Goal: Information Seeking & Learning: Learn about a topic

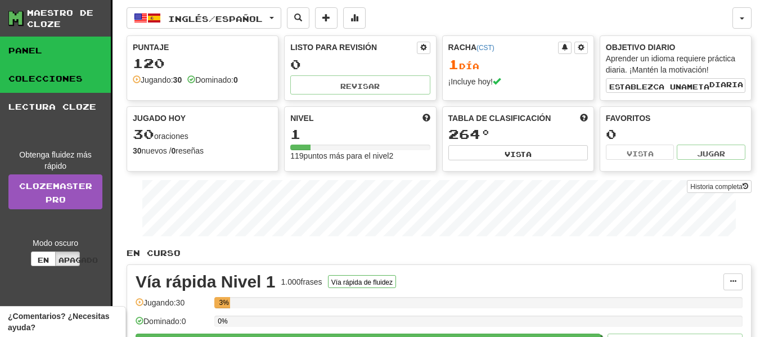
click at [55, 85] on link "Colecciones" at bounding box center [55, 79] width 111 height 28
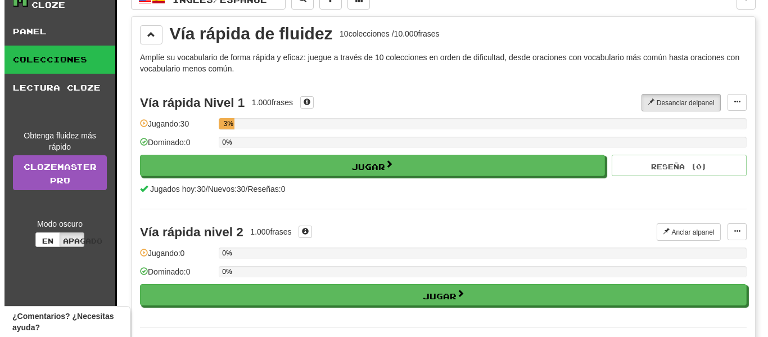
scroll to position [21, 0]
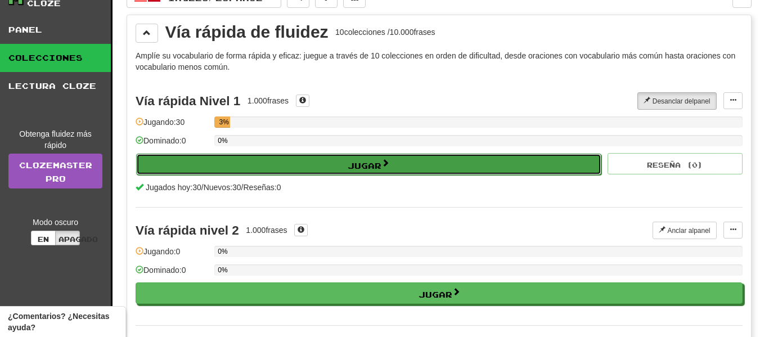
click at [300, 168] on button "Jugar" at bounding box center [368, 164] width 465 height 21
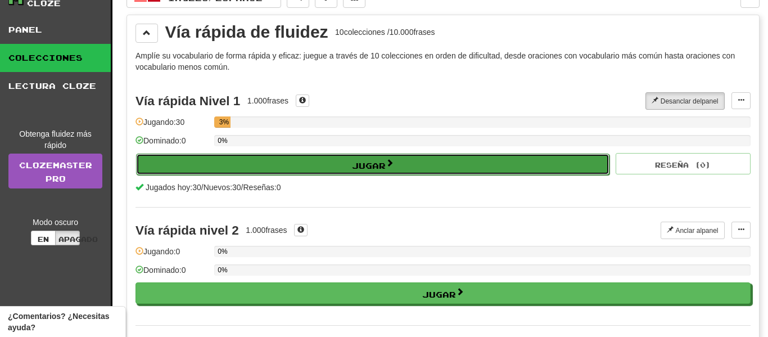
select select "**"
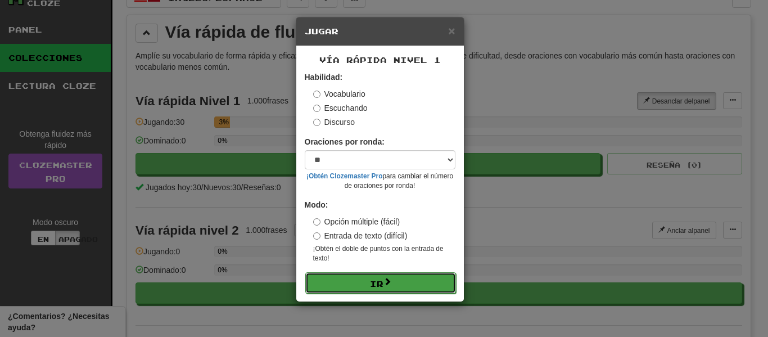
click at [356, 283] on button "Ir" at bounding box center [380, 282] width 151 height 21
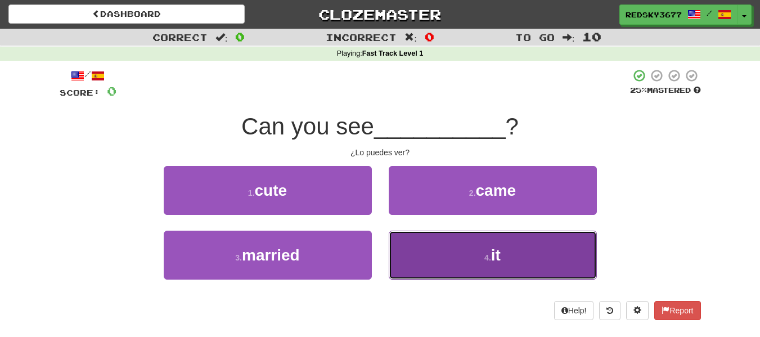
click at [460, 245] on button "4 . it" at bounding box center [493, 255] width 208 height 49
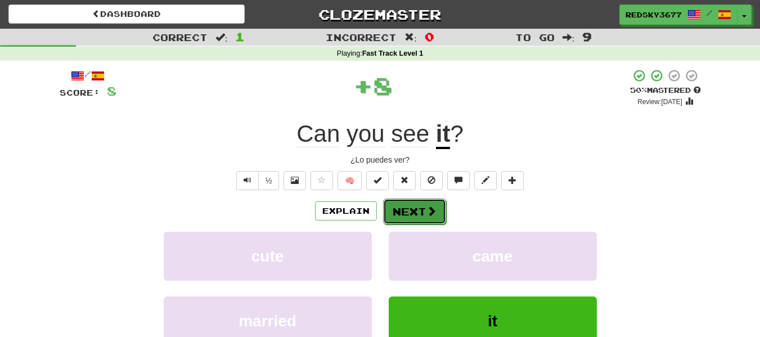
click at [419, 212] on button "Next" at bounding box center [414, 212] width 63 height 26
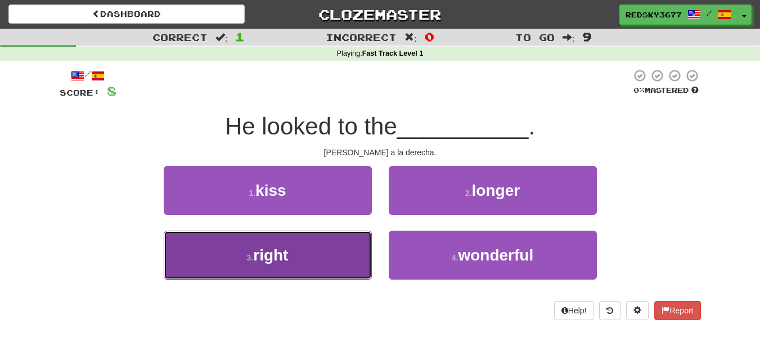
click at [343, 263] on button "3 . right" at bounding box center [268, 255] width 208 height 49
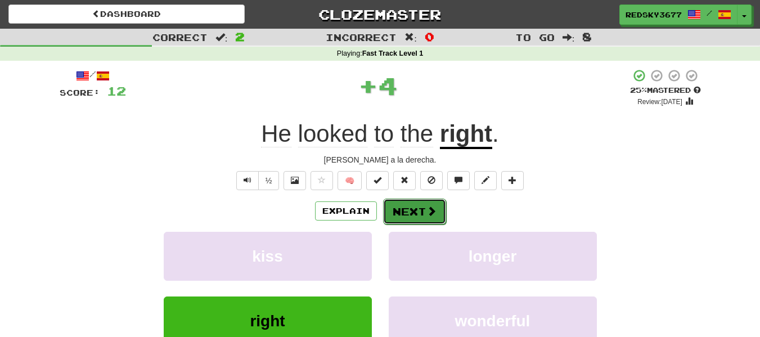
click at [434, 219] on button "Next" at bounding box center [414, 212] width 63 height 26
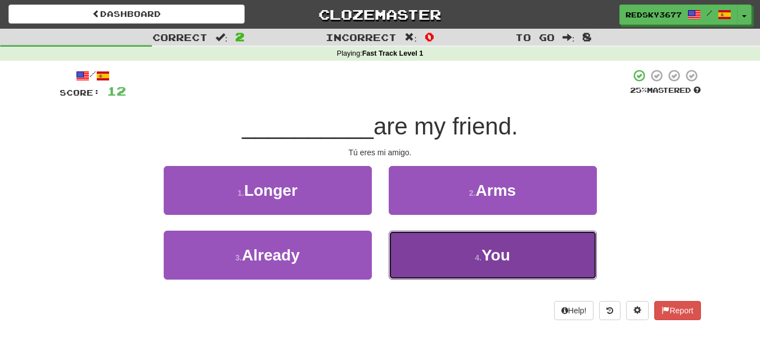
click at [424, 244] on button "4 . You" at bounding box center [493, 255] width 208 height 49
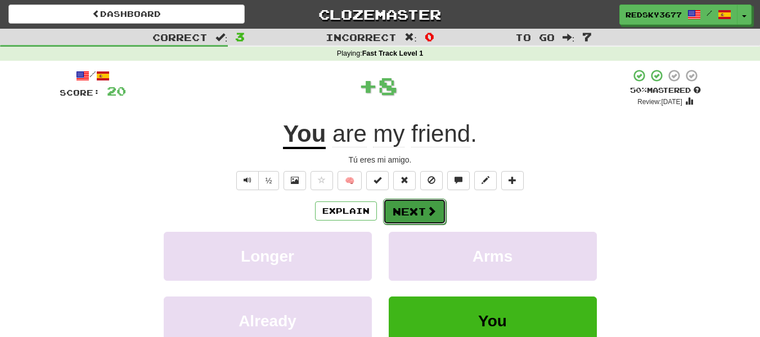
click at [425, 201] on button "Next" at bounding box center [414, 212] width 63 height 26
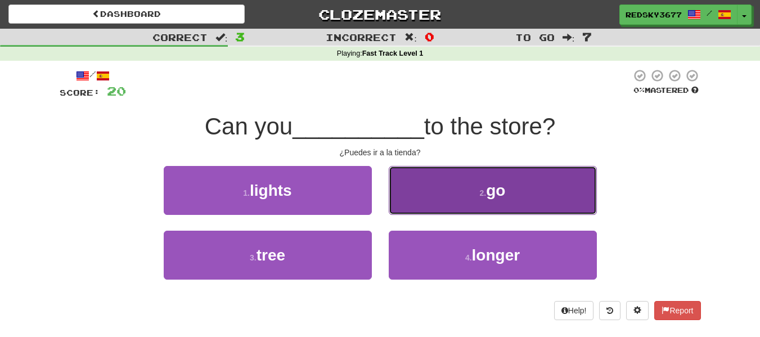
click at [442, 201] on button "2 . go" at bounding box center [493, 190] width 208 height 49
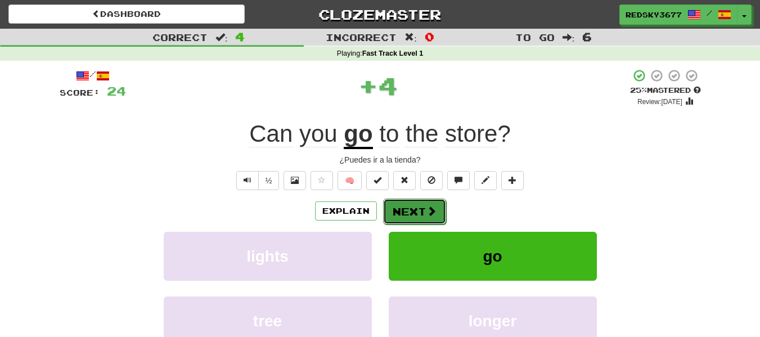
click at [435, 217] on button "Next" at bounding box center [414, 212] width 63 height 26
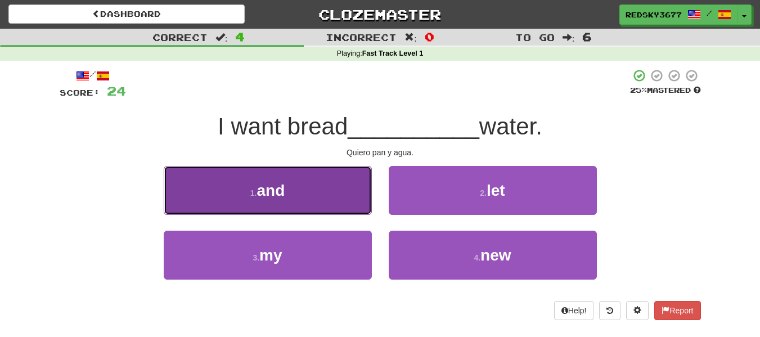
click at [352, 199] on button "1 . and" at bounding box center [268, 190] width 208 height 49
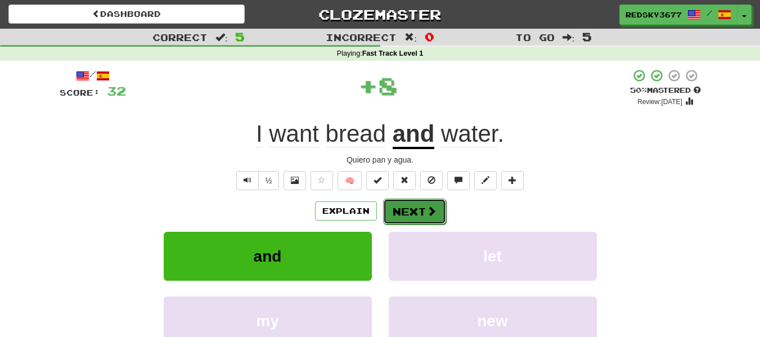
click at [407, 211] on button "Next" at bounding box center [414, 212] width 63 height 26
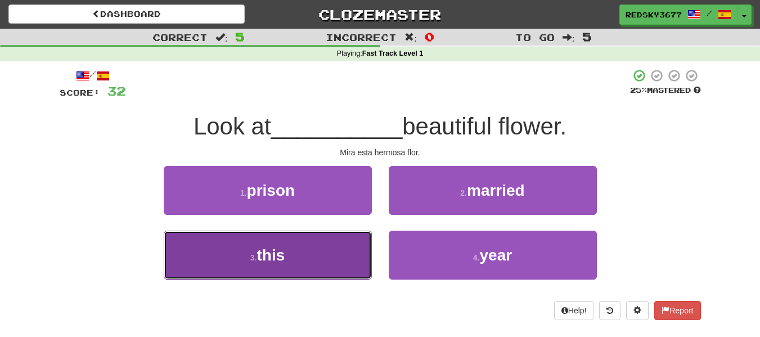
click at [352, 241] on button "3 . this" at bounding box center [268, 255] width 208 height 49
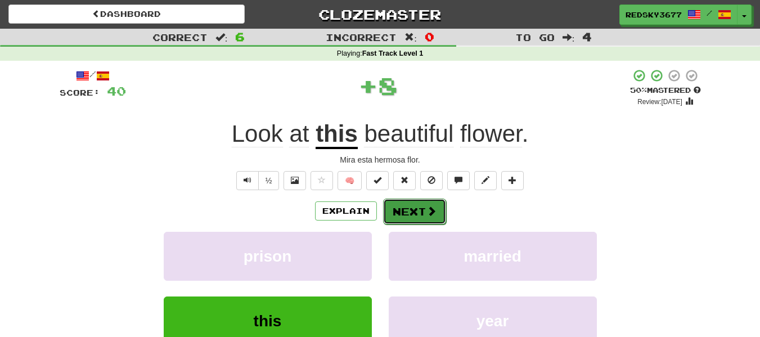
click at [429, 208] on span at bounding box center [431, 211] width 10 height 10
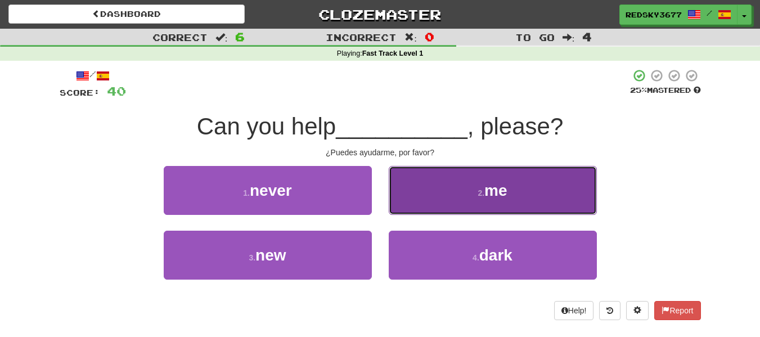
click at [433, 204] on button "2 . me" at bounding box center [493, 190] width 208 height 49
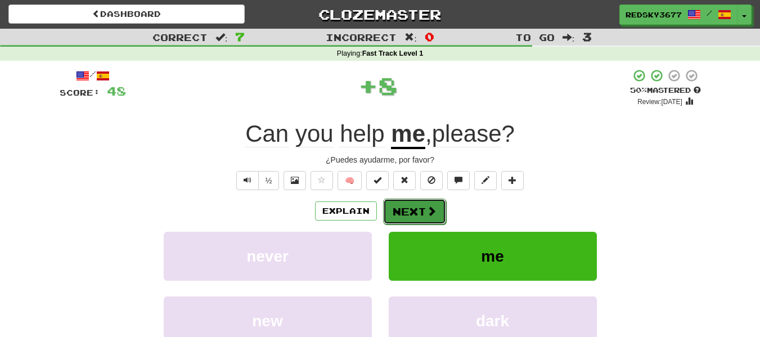
click at [424, 208] on button "Next" at bounding box center [414, 212] width 63 height 26
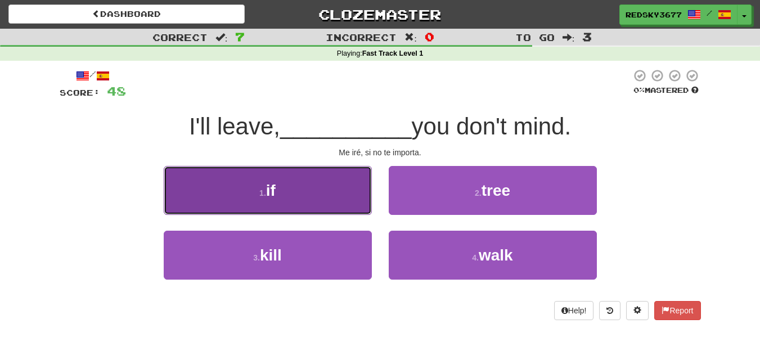
click at [322, 198] on button "1 . if" at bounding box center [268, 190] width 208 height 49
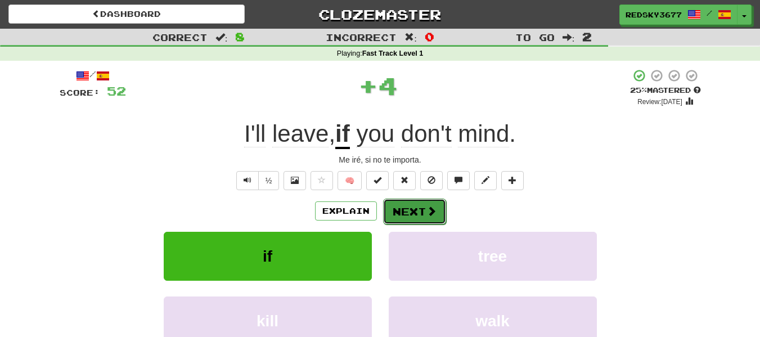
click at [417, 222] on button "Next" at bounding box center [414, 212] width 63 height 26
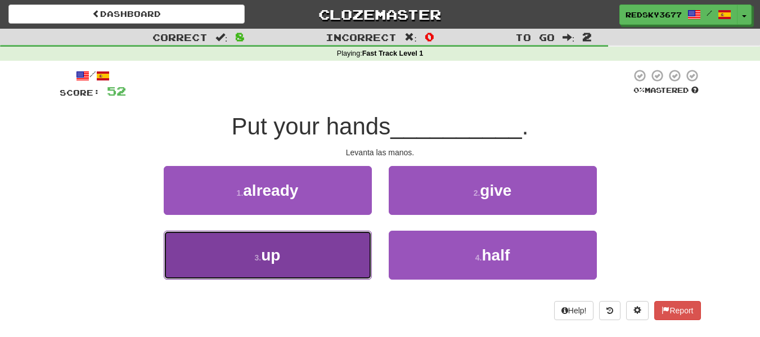
click at [356, 256] on button "3 . up" at bounding box center [268, 255] width 208 height 49
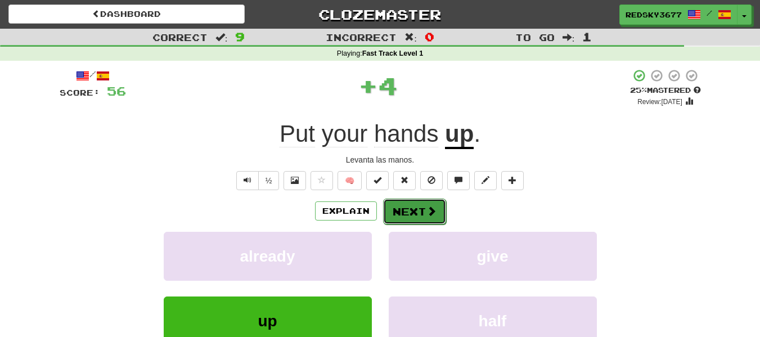
click at [424, 210] on button "Next" at bounding box center [414, 212] width 63 height 26
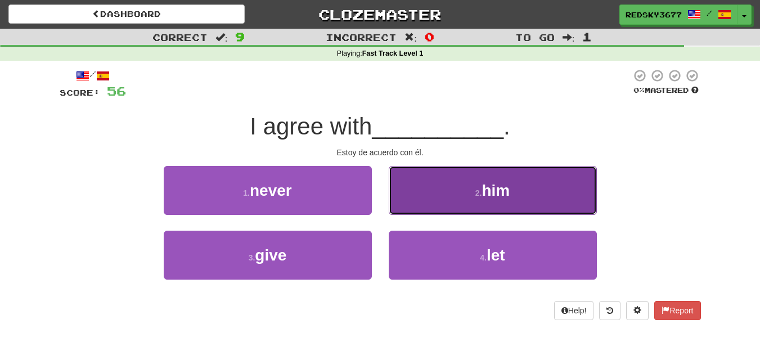
click at [440, 200] on button "2 . him" at bounding box center [493, 190] width 208 height 49
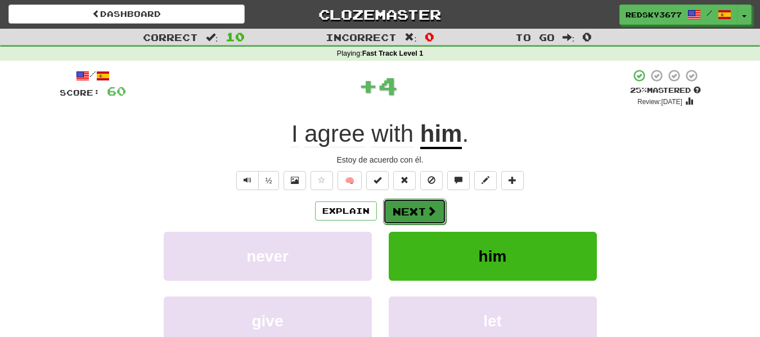
click at [430, 206] on span at bounding box center [431, 211] width 10 height 10
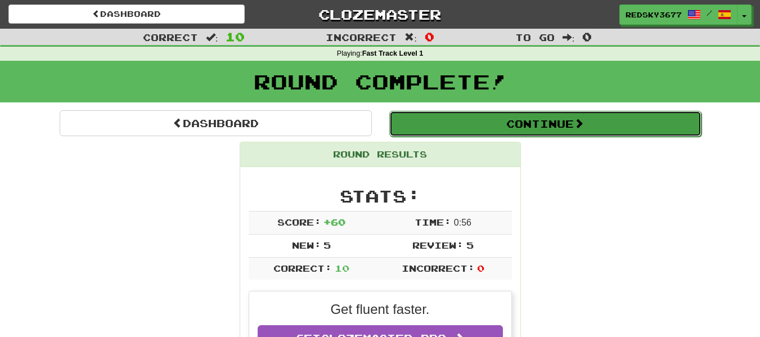
click at [448, 129] on button "Continue" at bounding box center [545, 124] width 312 height 26
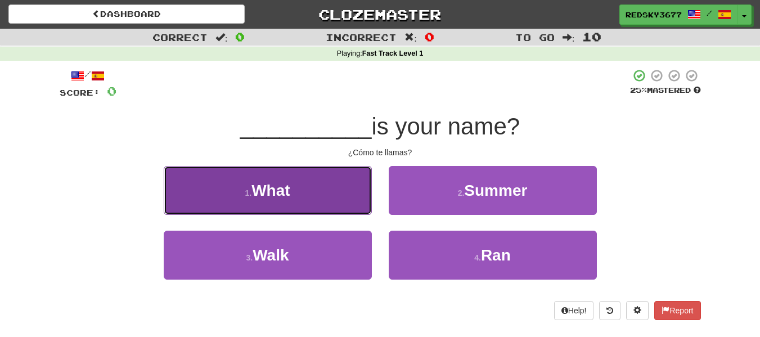
click at [306, 181] on button "1 . What" at bounding box center [268, 190] width 208 height 49
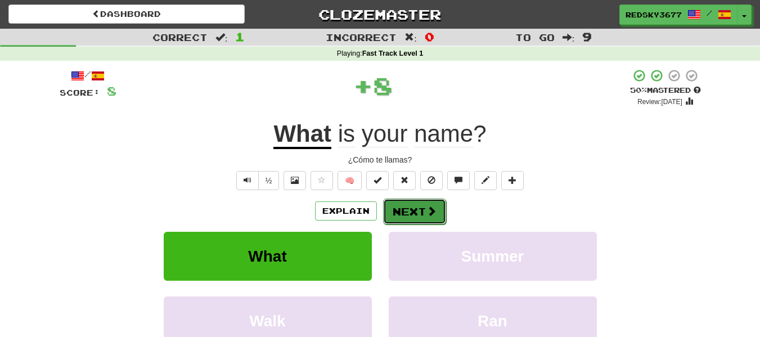
click at [401, 207] on button "Next" at bounding box center [414, 212] width 63 height 26
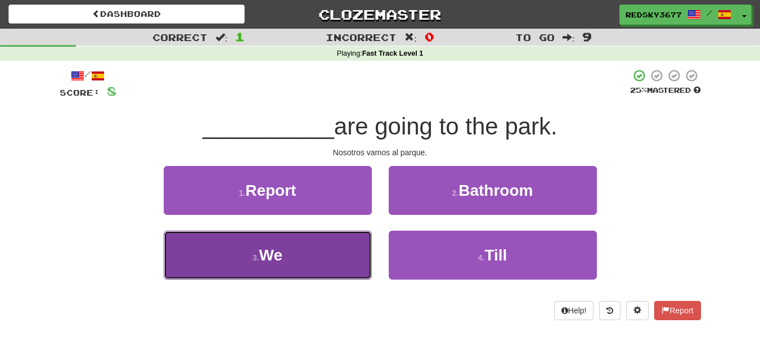
click at [320, 242] on button "3 . We" at bounding box center [268, 255] width 208 height 49
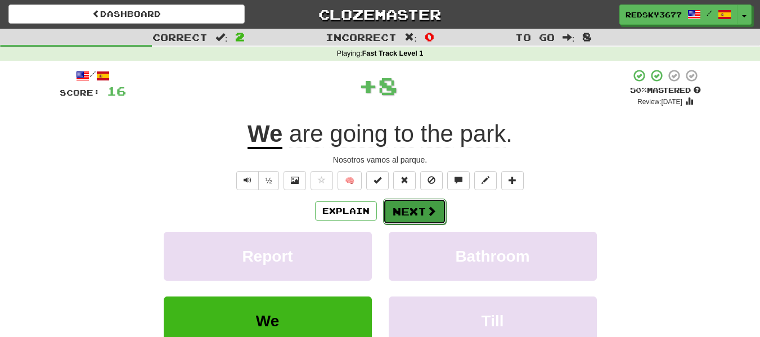
click at [392, 214] on button "Next" at bounding box center [414, 212] width 63 height 26
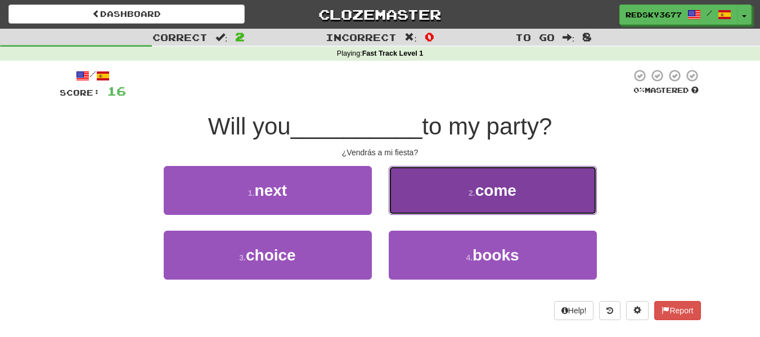
click at [415, 204] on button "2 . come" at bounding box center [493, 190] width 208 height 49
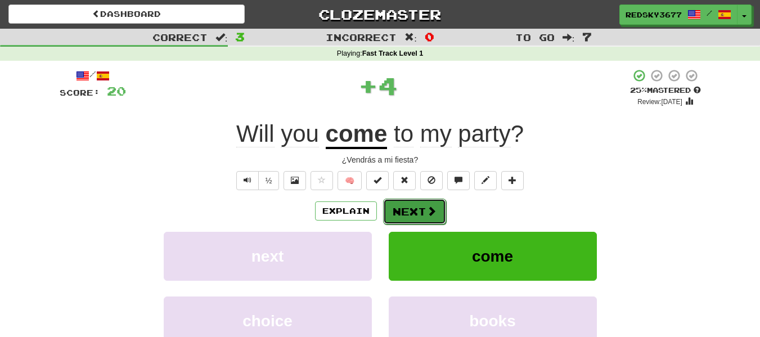
click at [422, 203] on button "Next" at bounding box center [414, 212] width 63 height 26
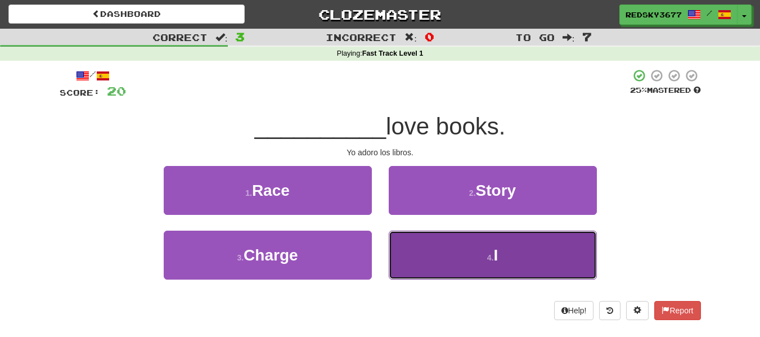
click at [410, 246] on button "4 . I" at bounding box center [493, 255] width 208 height 49
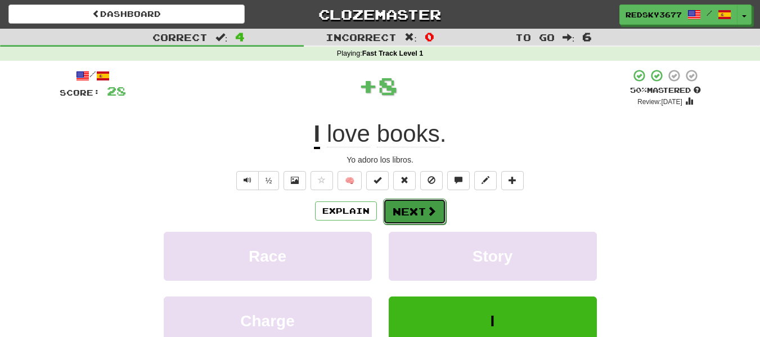
click at [411, 222] on button "Next" at bounding box center [414, 212] width 63 height 26
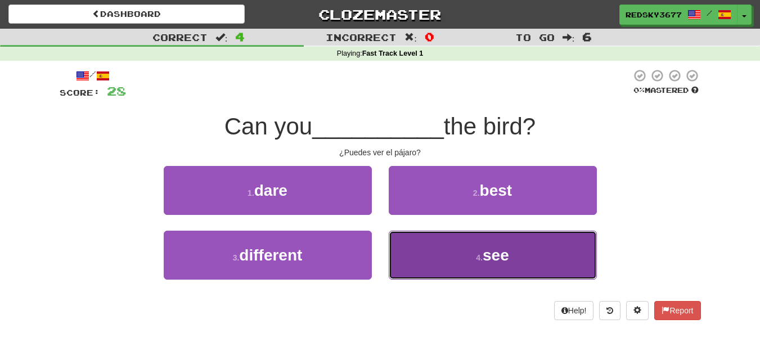
click at [420, 250] on button "4 . see" at bounding box center [493, 255] width 208 height 49
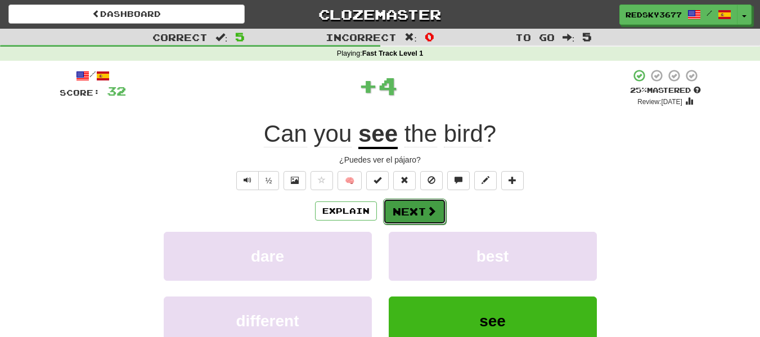
click at [421, 201] on button "Next" at bounding box center [414, 212] width 63 height 26
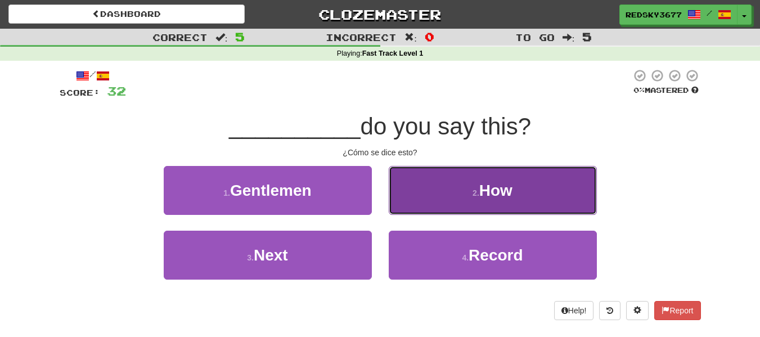
click at [421, 200] on button "2 . How" at bounding box center [493, 190] width 208 height 49
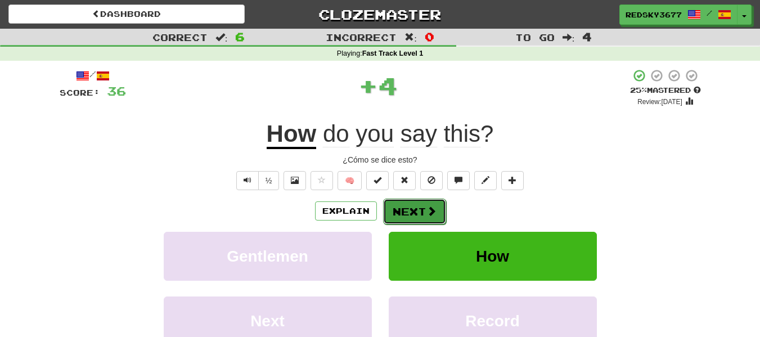
click at [422, 208] on button "Next" at bounding box center [414, 212] width 63 height 26
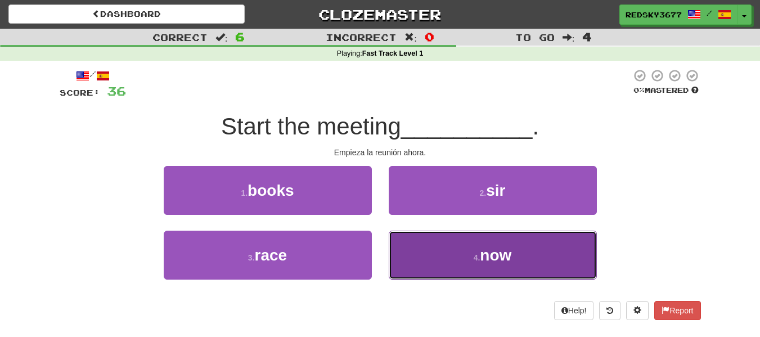
click at [399, 245] on button "4 . now" at bounding box center [493, 255] width 208 height 49
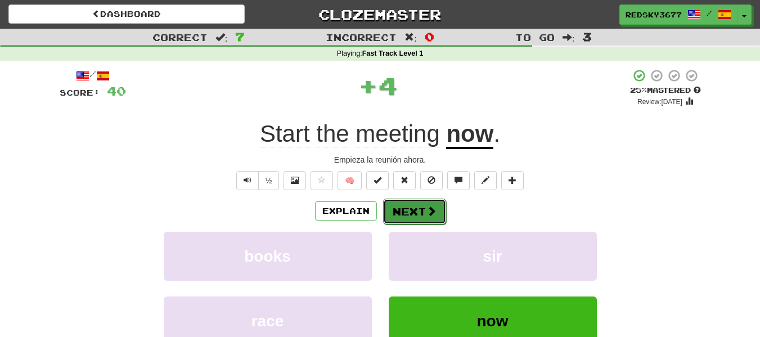
click at [414, 209] on button "Next" at bounding box center [414, 212] width 63 height 26
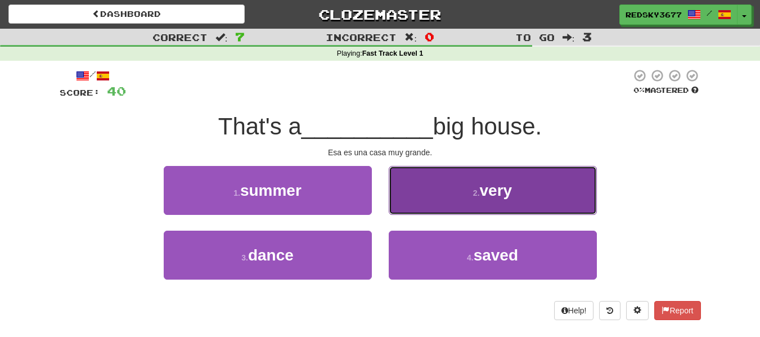
click at [438, 191] on button "2 . very" at bounding box center [493, 190] width 208 height 49
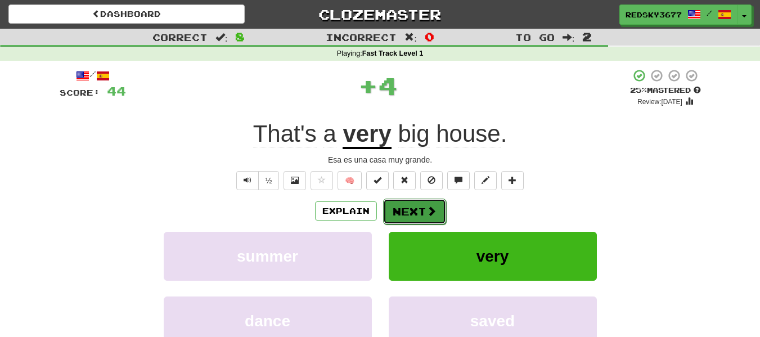
click at [439, 210] on button "Next" at bounding box center [414, 212] width 63 height 26
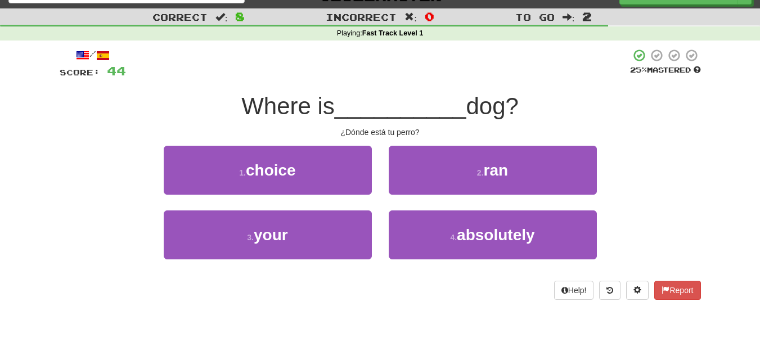
scroll to position [22, 0]
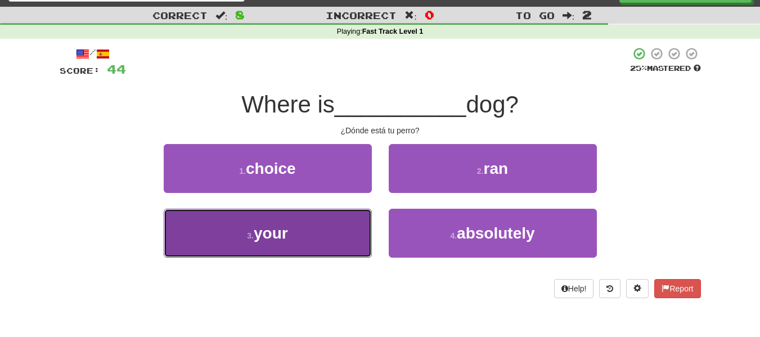
click at [328, 221] on button "3 . your" at bounding box center [268, 233] width 208 height 49
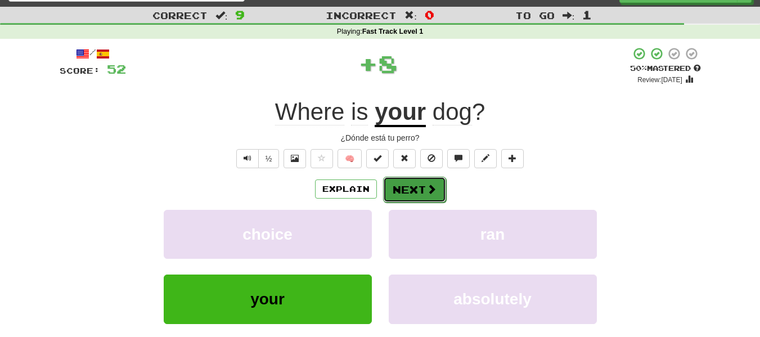
click at [428, 188] on span at bounding box center [431, 189] width 10 height 10
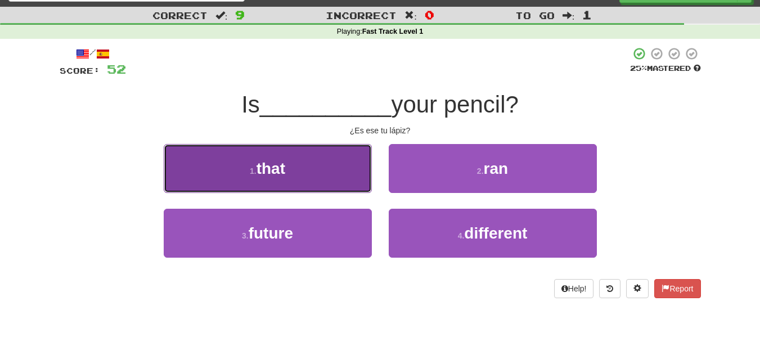
click at [345, 172] on button "1 . that" at bounding box center [268, 168] width 208 height 49
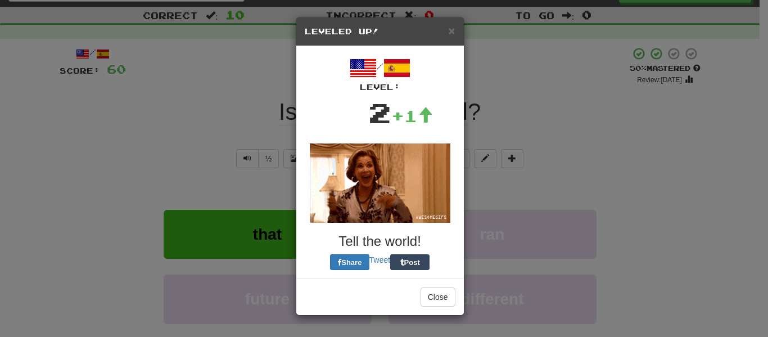
click at [419, 183] on img at bounding box center [380, 182] width 141 height 79
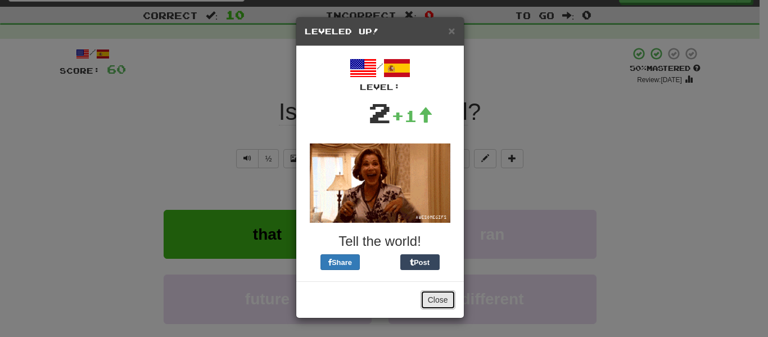
click at [447, 302] on button "Close" at bounding box center [438, 299] width 35 height 19
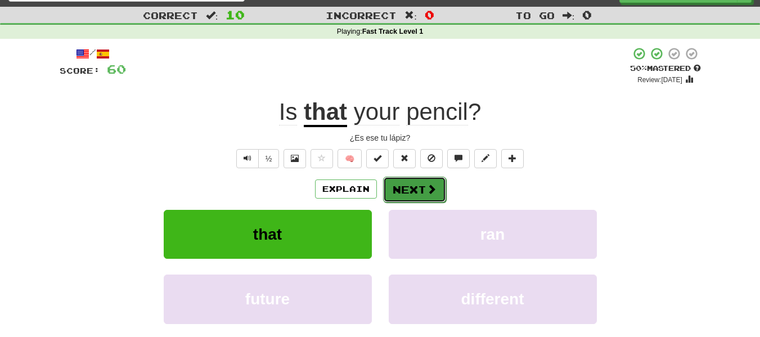
click at [416, 186] on button "Next" at bounding box center [414, 190] width 63 height 26
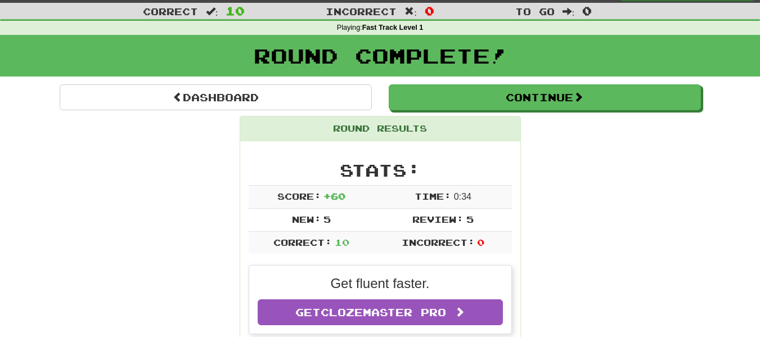
scroll to position [16, 0]
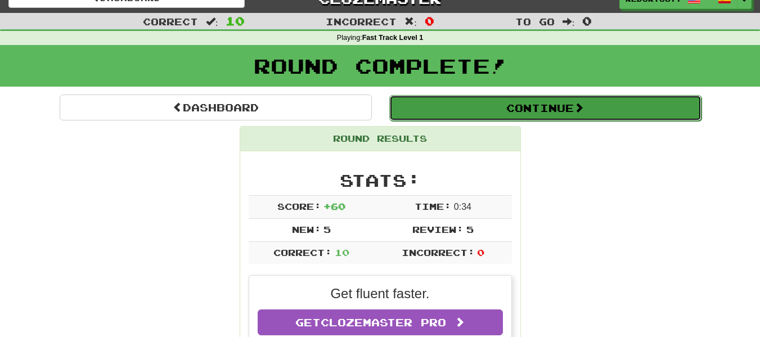
click at [471, 111] on button "Continue" at bounding box center [545, 108] width 312 height 26
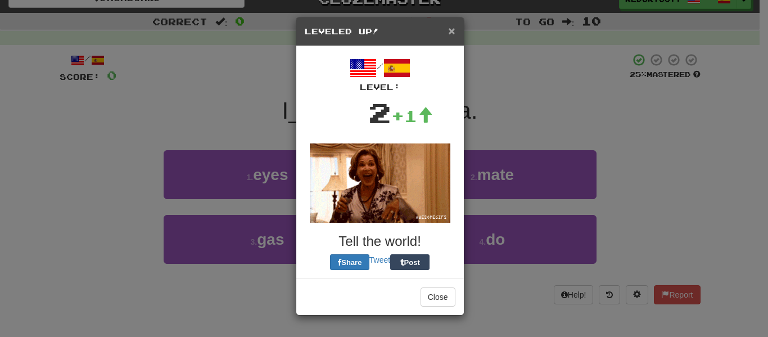
click at [453, 34] on span "×" at bounding box center [451, 30] width 7 height 13
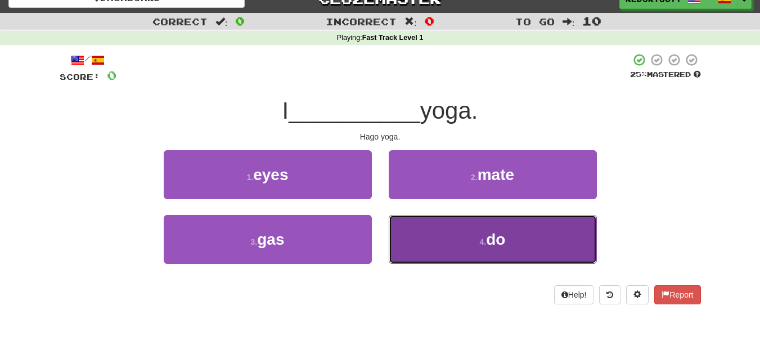
click at [410, 227] on button "4 . do" at bounding box center [493, 239] width 208 height 49
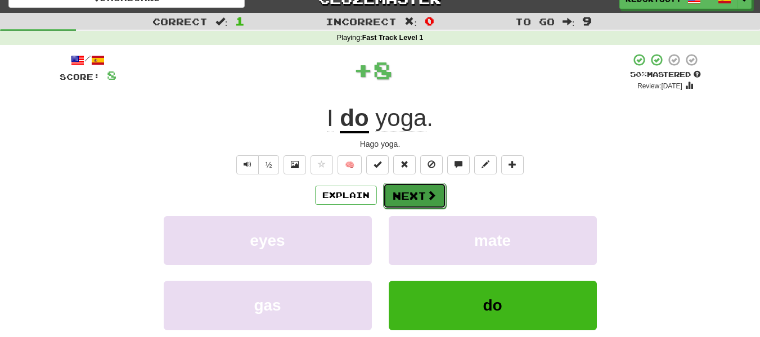
click at [409, 203] on button "Next" at bounding box center [414, 196] width 63 height 26
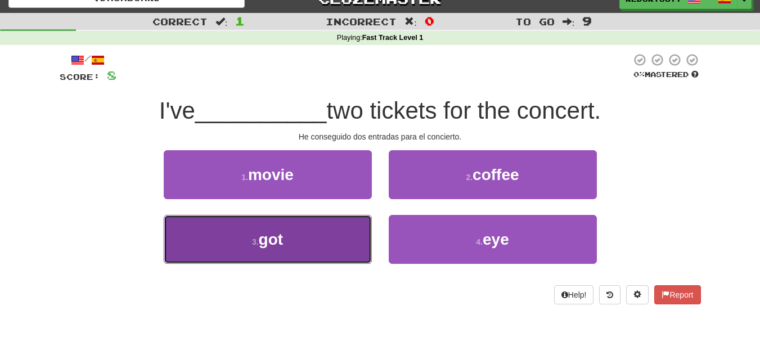
click at [354, 223] on button "3 . got" at bounding box center [268, 239] width 208 height 49
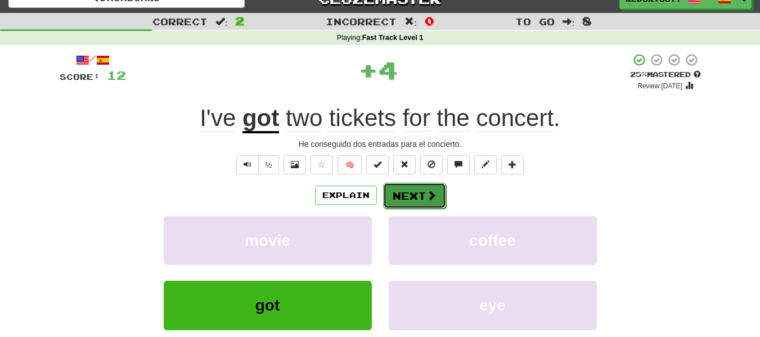
click at [421, 199] on button "Next" at bounding box center [414, 196] width 63 height 26
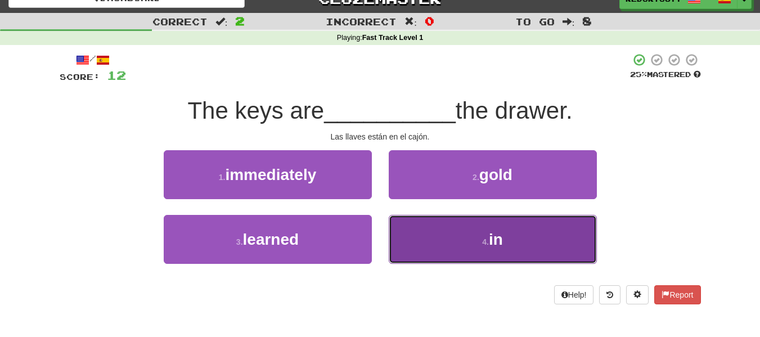
click at [413, 230] on button "4 . in" at bounding box center [493, 239] width 208 height 49
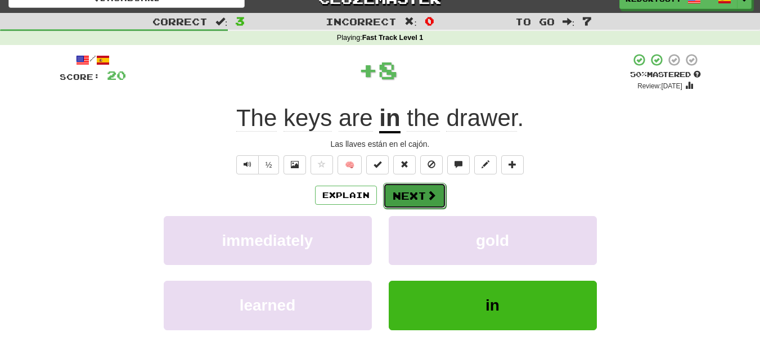
click at [404, 197] on button "Next" at bounding box center [414, 196] width 63 height 26
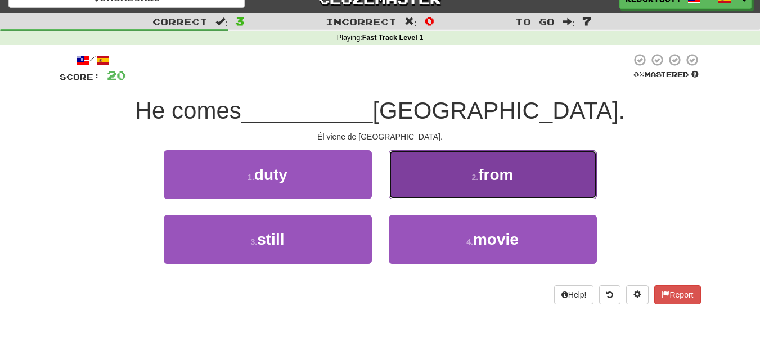
click at [422, 185] on button "2 . from" at bounding box center [493, 174] width 208 height 49
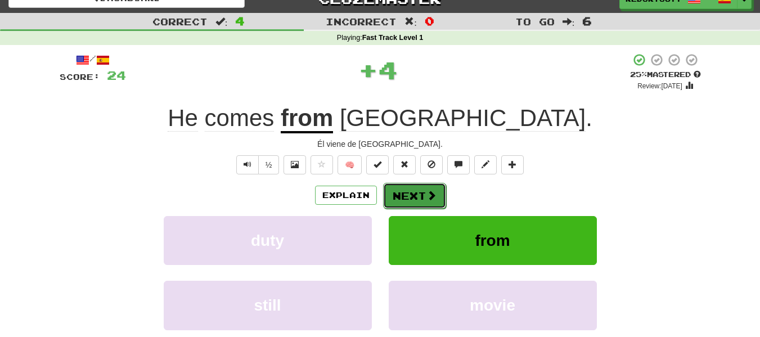
click at [424, 201] on button "Next" at bounding box center [414, 196] width 63 height 26
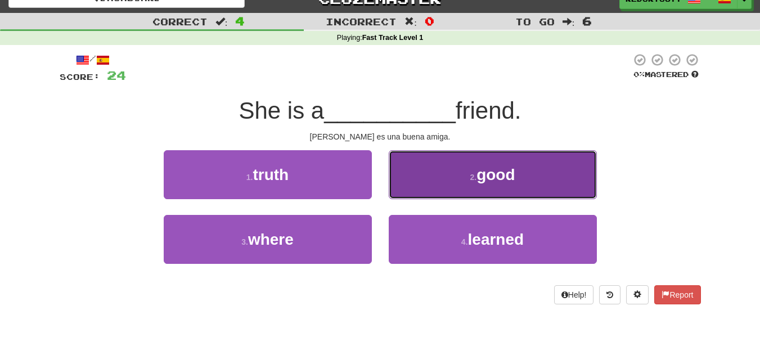
click at [415, 184] on button "2 . good" at bounding box center [493, 174] width 208 height 49
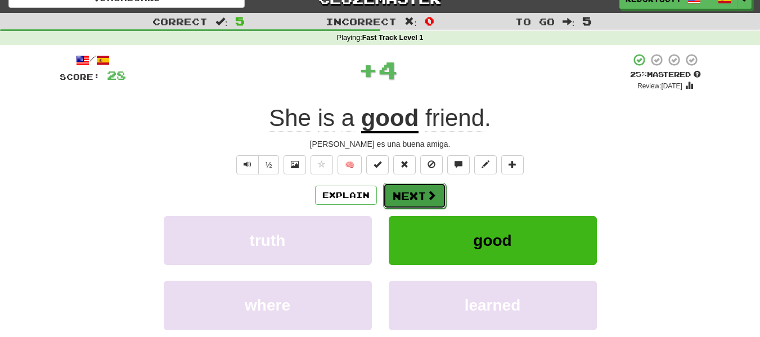
click at [422, 188] on button "Next" at bounding box center [414, 196] width 63 height 26
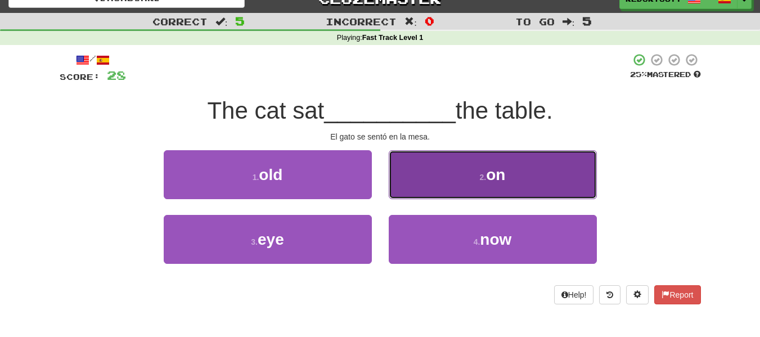
click at [426, 172] on button "2 . on" at bounding box center [493, 174] width 208 height 49
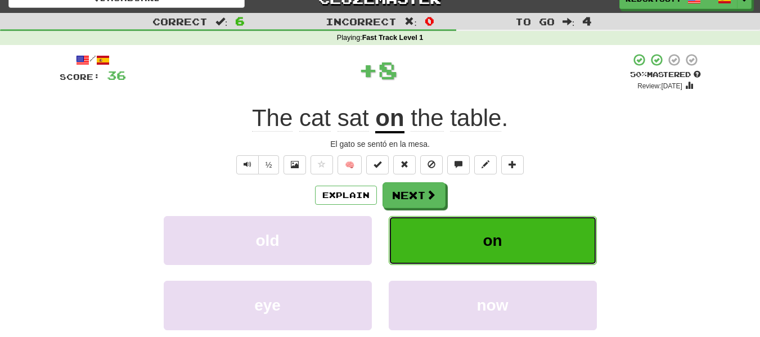
click at [439, 227] on button "on" at bounding box center [493, 240] width 208 height 49
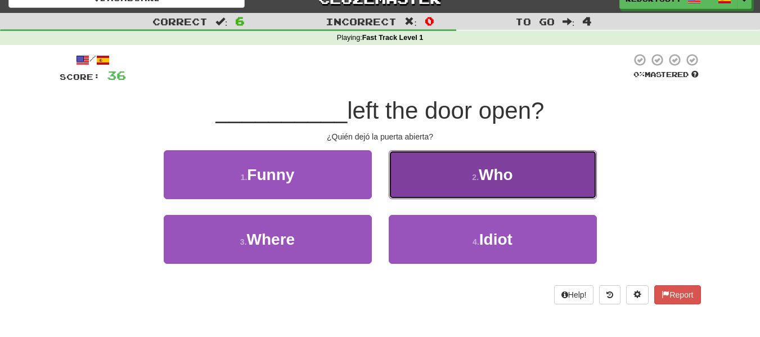
click at [432, 182] on button "2 . Who" at bounding box center [493, 174] width 208 height 49
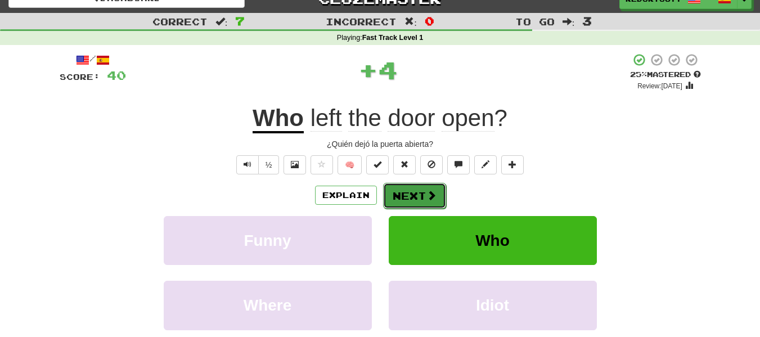
click at [426, 200] on span at bounding box center [431, 195] width 10 height 10
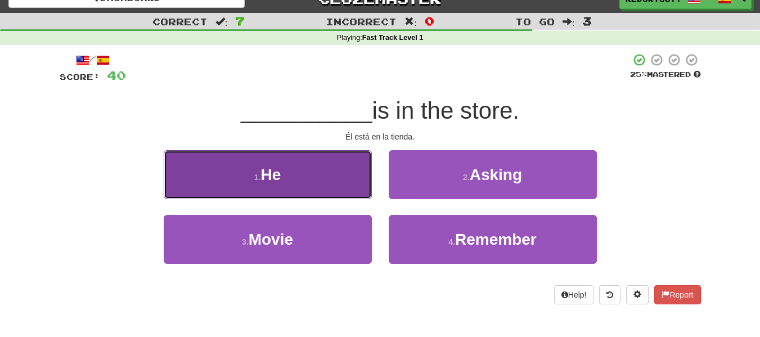
click at [335, 171] on button "1 . He" at bounding box center [268, 174] width 208 height 49
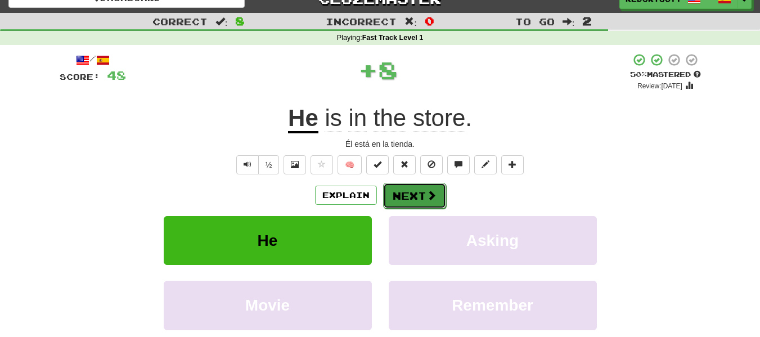
click at [405, 191] on button "Next" at bounding box center [414, 196] width 63 height 26
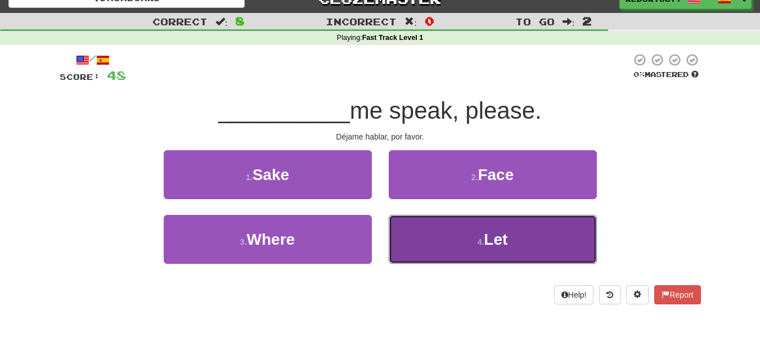
click at [416, 224] on button "4 . Let" at bounding box center [493, 239] width 208 height 49
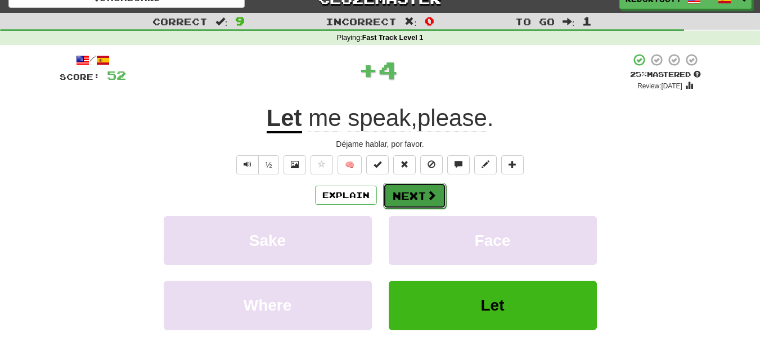
click at [416, 205] on button "Next" at bounding box center [414, 196] width 63 height 26
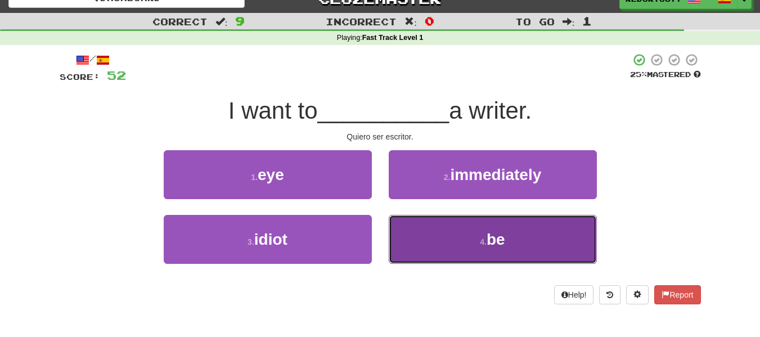
click at [424, 237] on button "4 . be" at bounding box center [493, 239] width 208 height 49
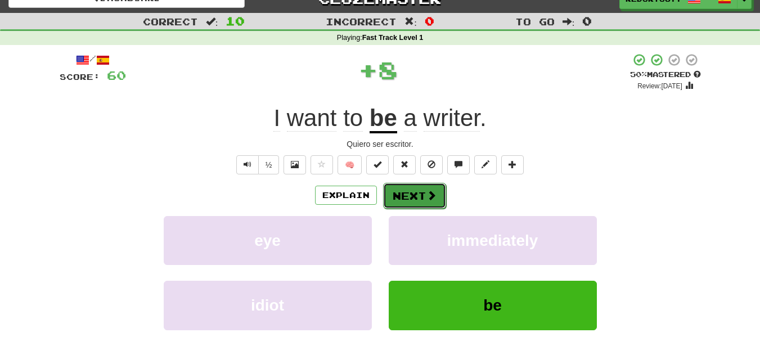
click at [428, 191] on span at bounding box center [431, 195] width 10 height 10
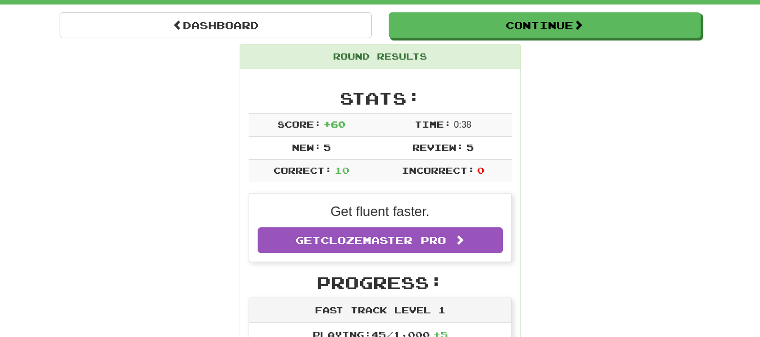
scroll to position [105, 0]
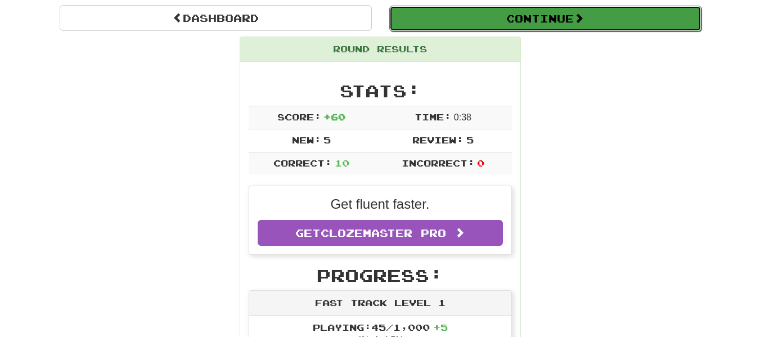
click at [497, 23] on button "Continue" at bounding box center [545, 19] width 312 height 26
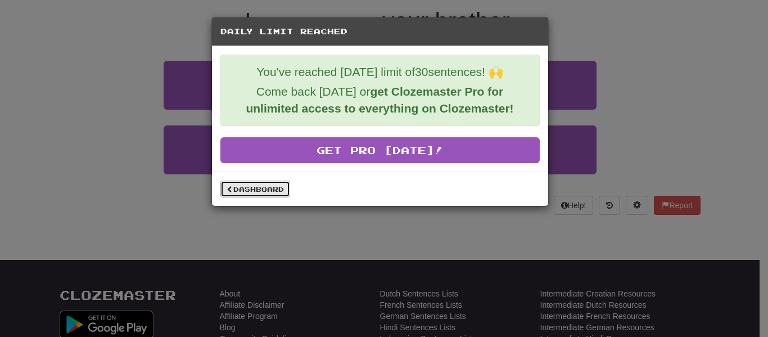
click at [274, 189] on link "Dashboard" at bounding box center [256, 189] width 70 height 17
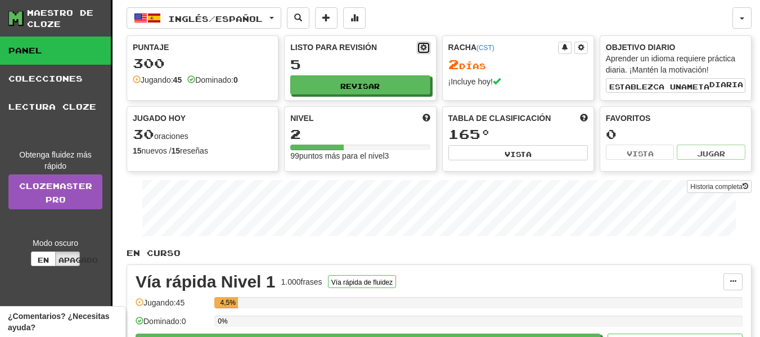
click at [420, 49] on span at bounding box center [423, 47] width 7 height 7
select select "*"
select select "**"
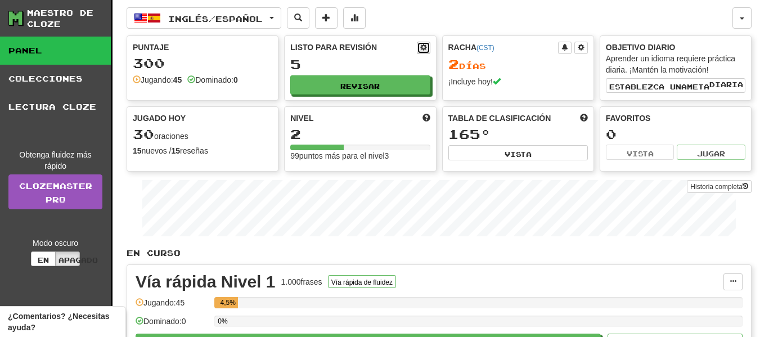
select select "***"
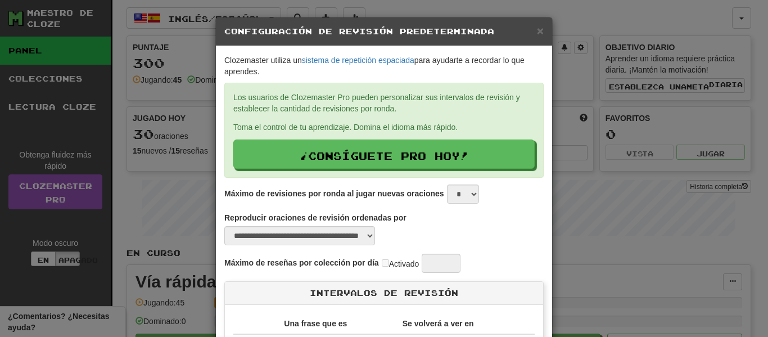
click at [523, 29] on h5 "Configuración de revisión predeterminada" at bounding box center [384, 31] width 320 height 11
click at [537, 30] on font "×" at bounding box center [540, 30] width 7 height 13
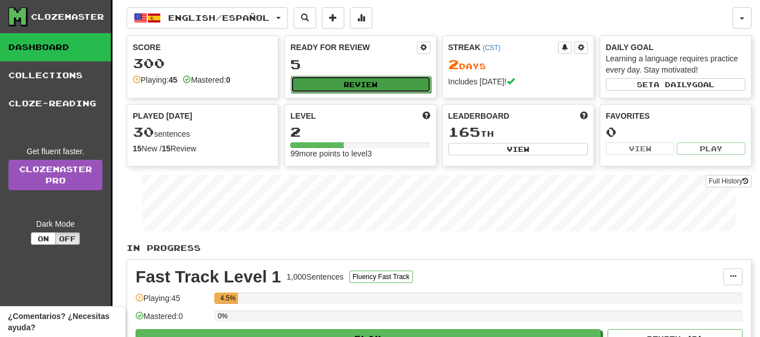
click at [383, 86] on button "Review" at bounding box center [361, 84] width 140 height 17
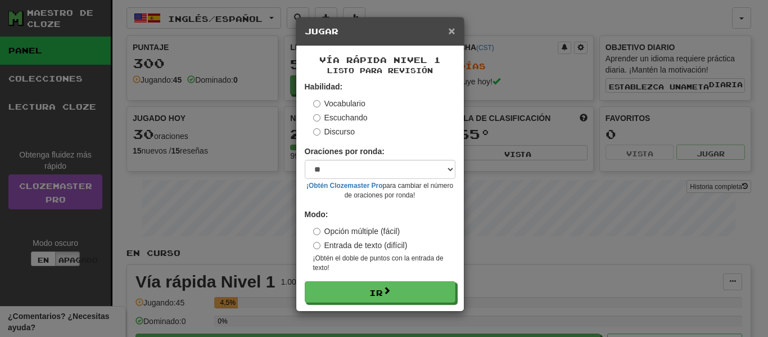
click at [449, 30] on font "×" at bounding box center [451, 30] width 7 height 13
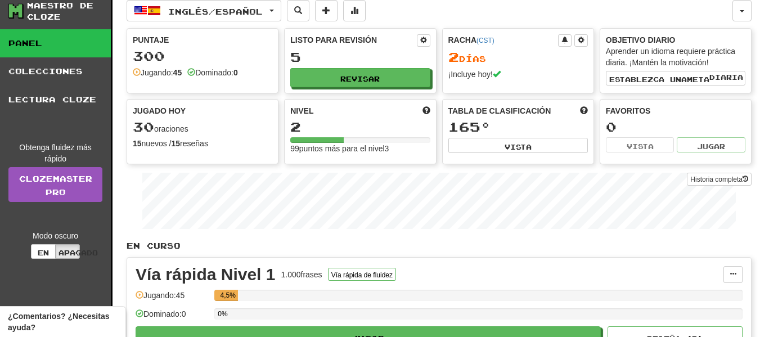
scroll to position [3, 0]
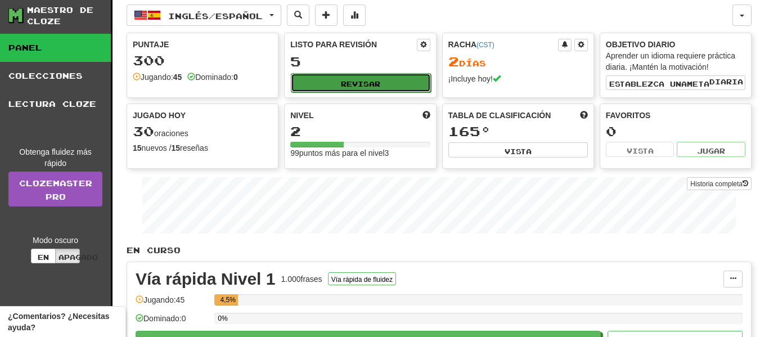
click at [370, 87] on font "Revisar" at bounding box center [360, 84] width 39 height 8
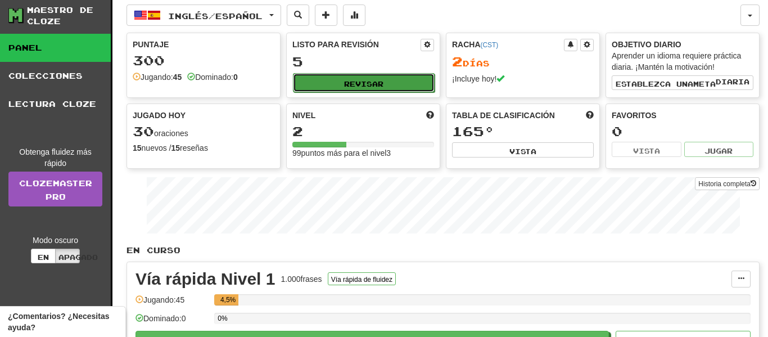
select select "**"
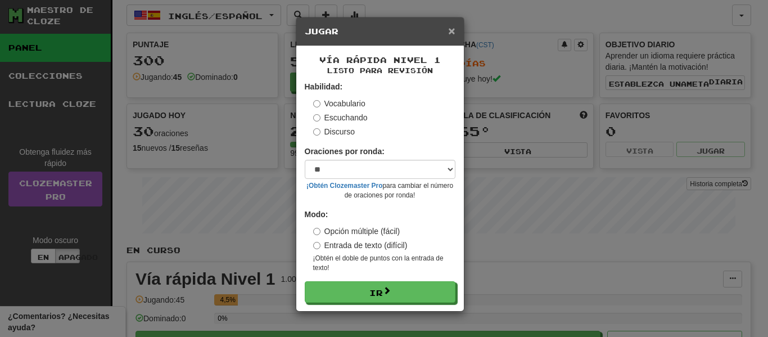
click at [448, 35] on font "×" at bounding box center [451, 30] width 7 height 13
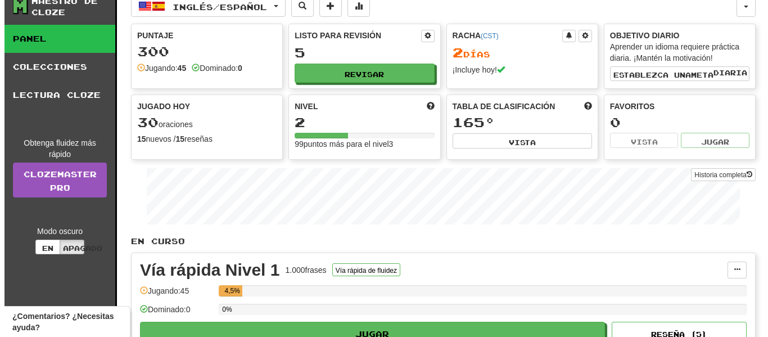
scroll to position [0, 0]
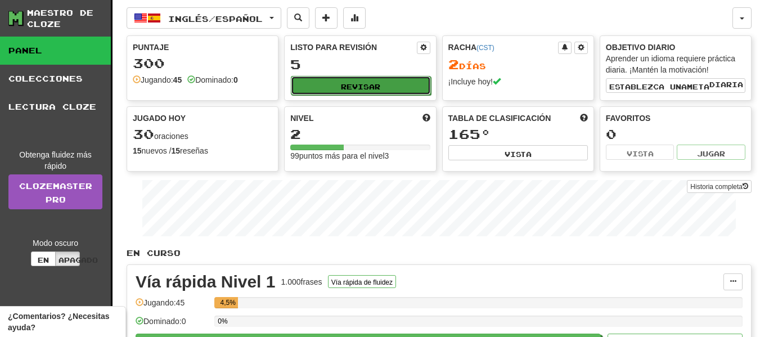
click at [343, 93] on button "Revisar" at bounding box center [361, 85] width 140 height 19
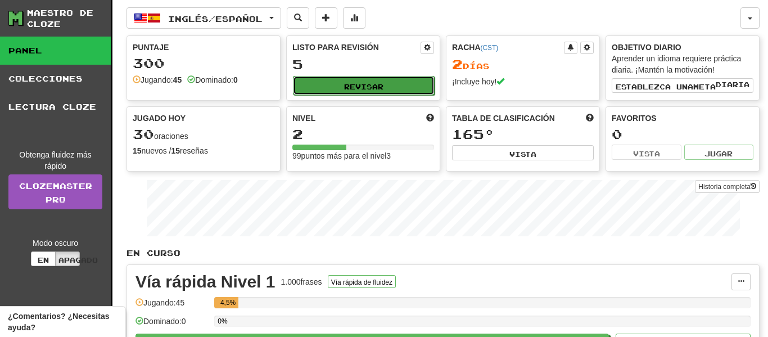
select select "**"
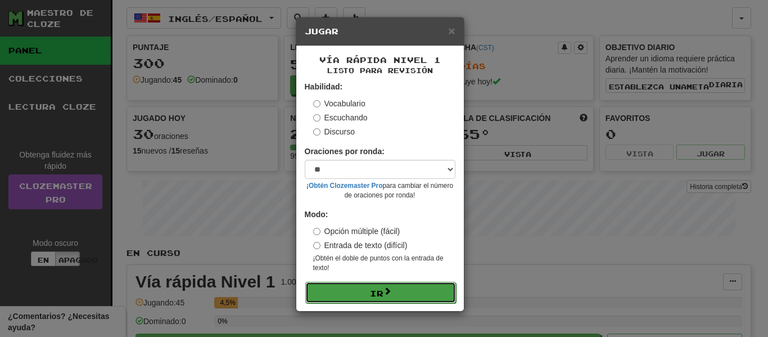
click at [370, 291] on font "Ir" at bounding box center [377, 294] width 14 height 10
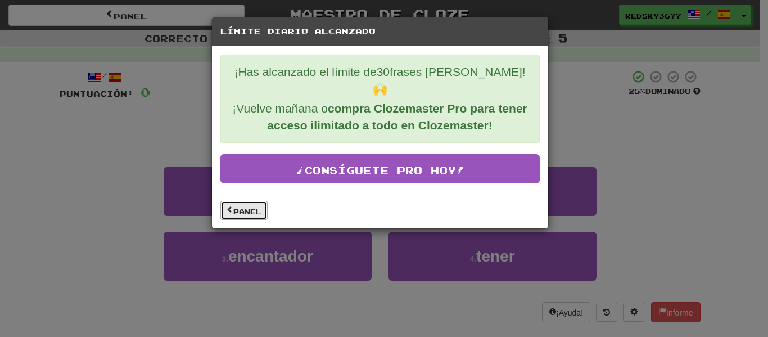
click at [264, 201] on link "Panel" at bounding box center [244, 210] width 47 height 19
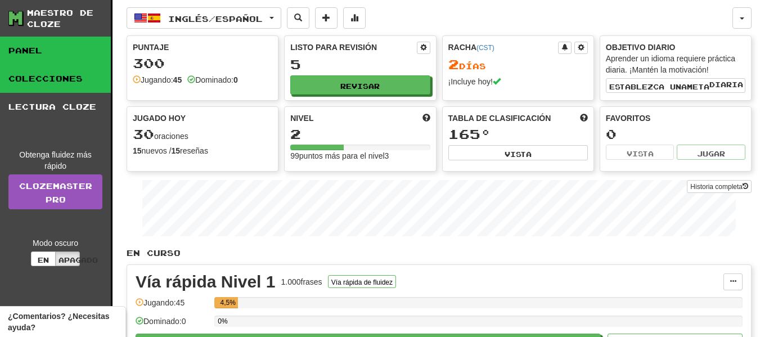
click at [29, 87] on link "Colecciones" at bounding box center [55, 79] width 111 height 28
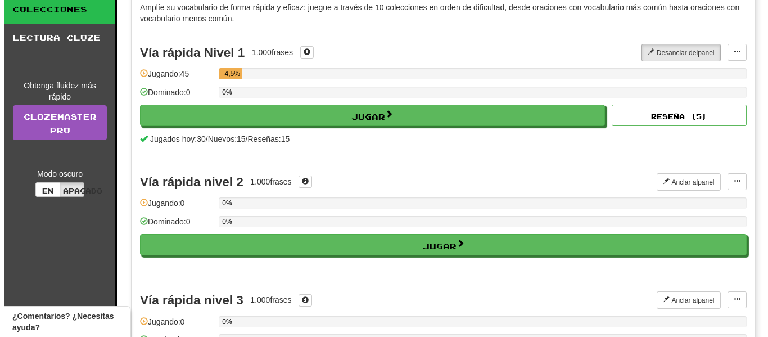
scroll to position [69, 0]
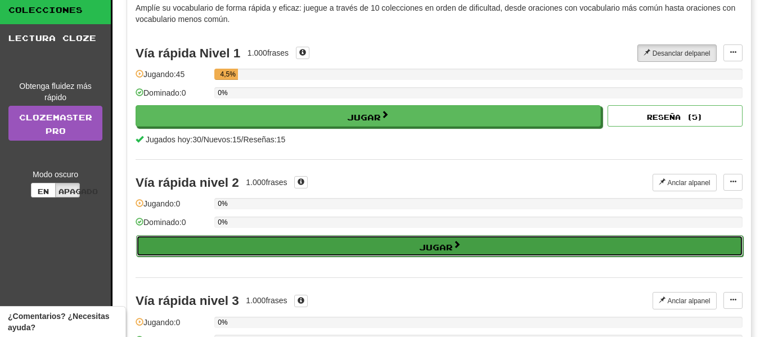
click at [408, 239] on button "Jugar" at bounding box center [439, 245] width 607 height 21
select select "**"
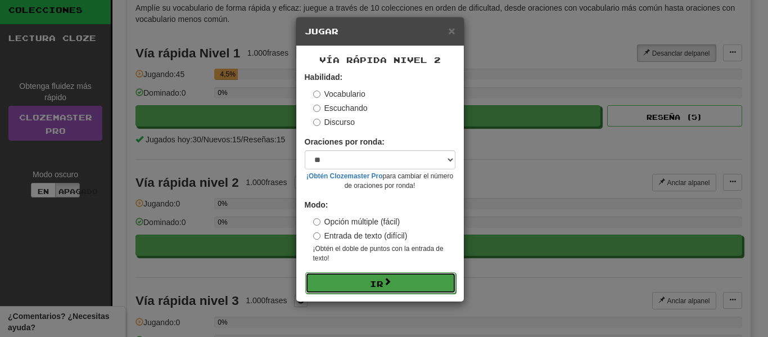
click at [398, 282] on button "Ir" at bounding box center [380, 282] width 151 height 21
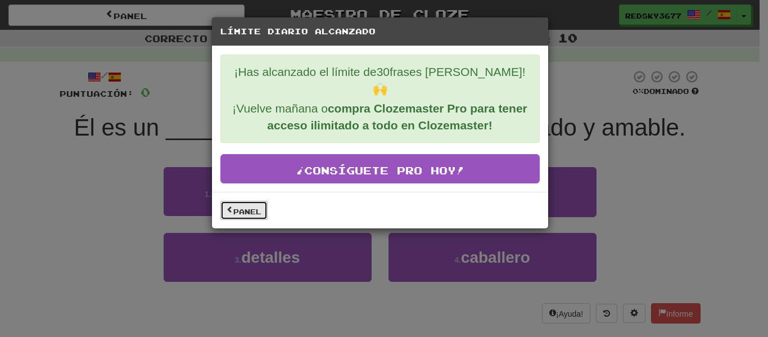
click at [246, 201] on link "Panel" at bounding box center [244, 210] width 47 height 19
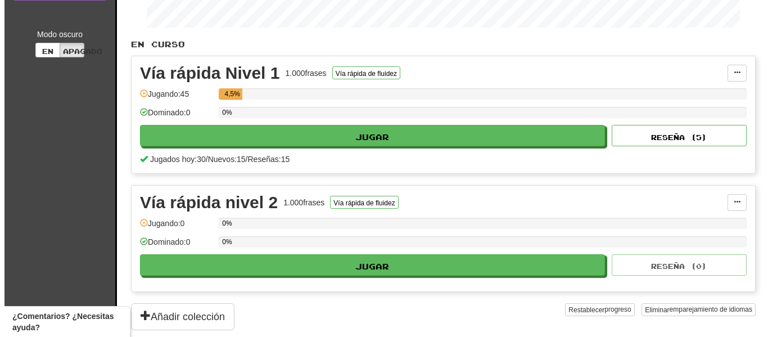
scroll to position [207, 0]
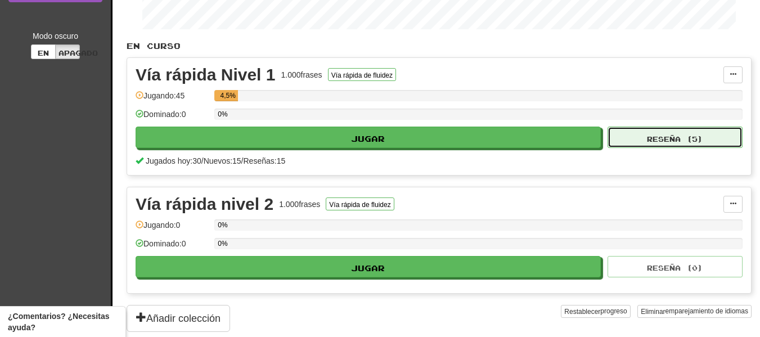
click at [633, 142] on button "Reseña ( 5 )" at bounding box center [675, 137] width 135 height 21
select select "**"
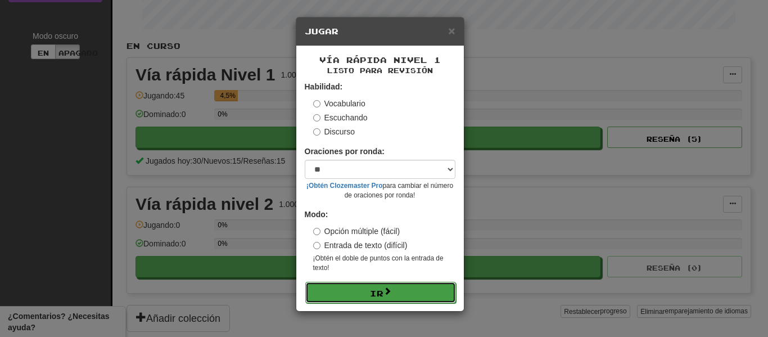
click at [368, 286] on button "Ir" at bounding box center [380, 292] width 151 height 21
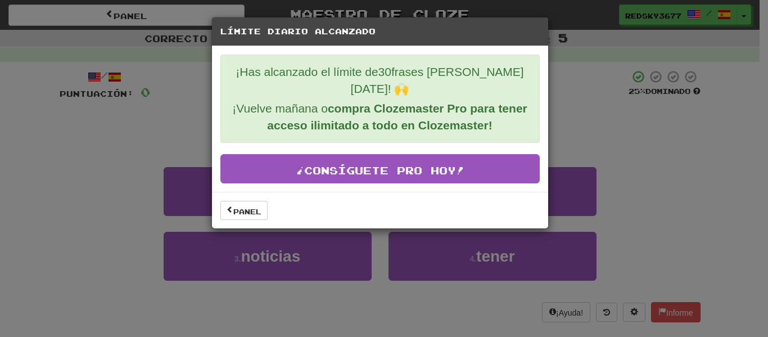
click at [537, 12] on div "Límite diario alcanzado ¡Has alcanzado el límite de 30 frases de hoy! 🙌 ¡Vuelve…" at bounding box center [384, 168] width 768 height 337
click at [254, 208] on font "Panel" at bounding box center [247, 212] width 28 height 8
